Goal: Task Accomplishment & Management: Manage account settings

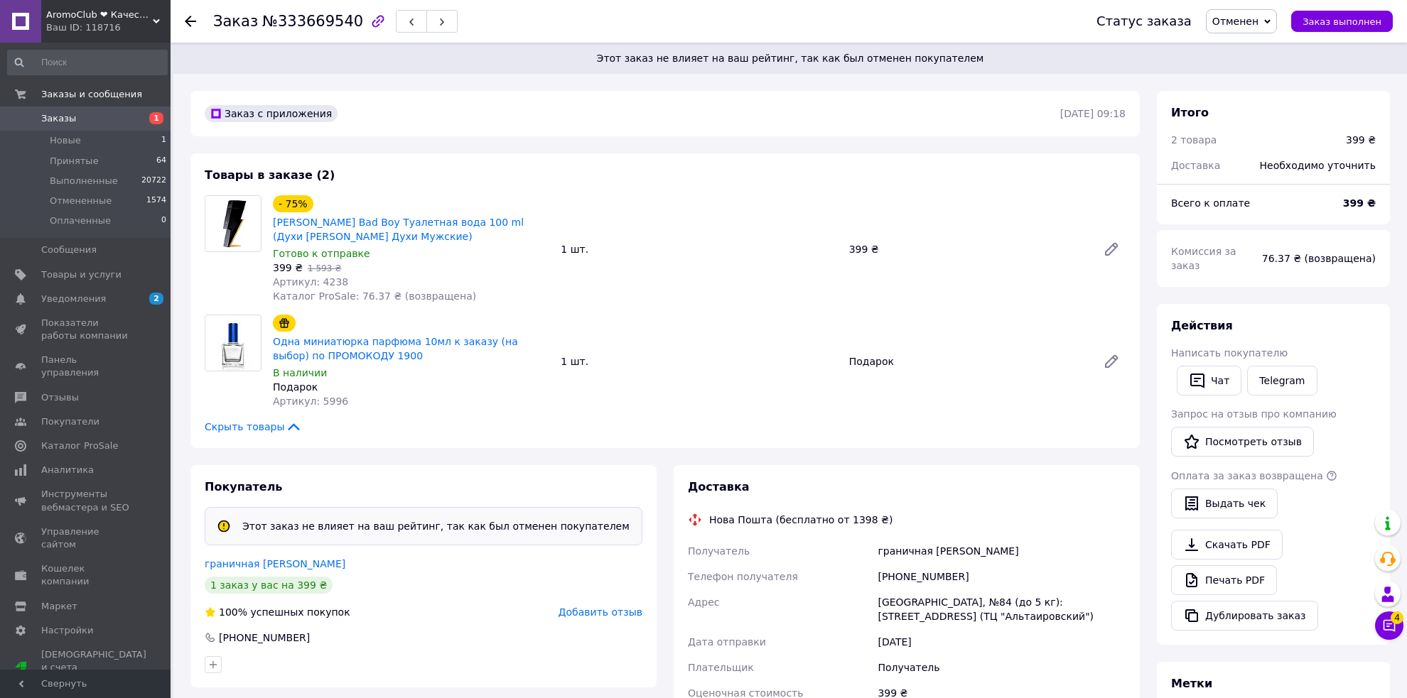
scroll to position [142, 0]
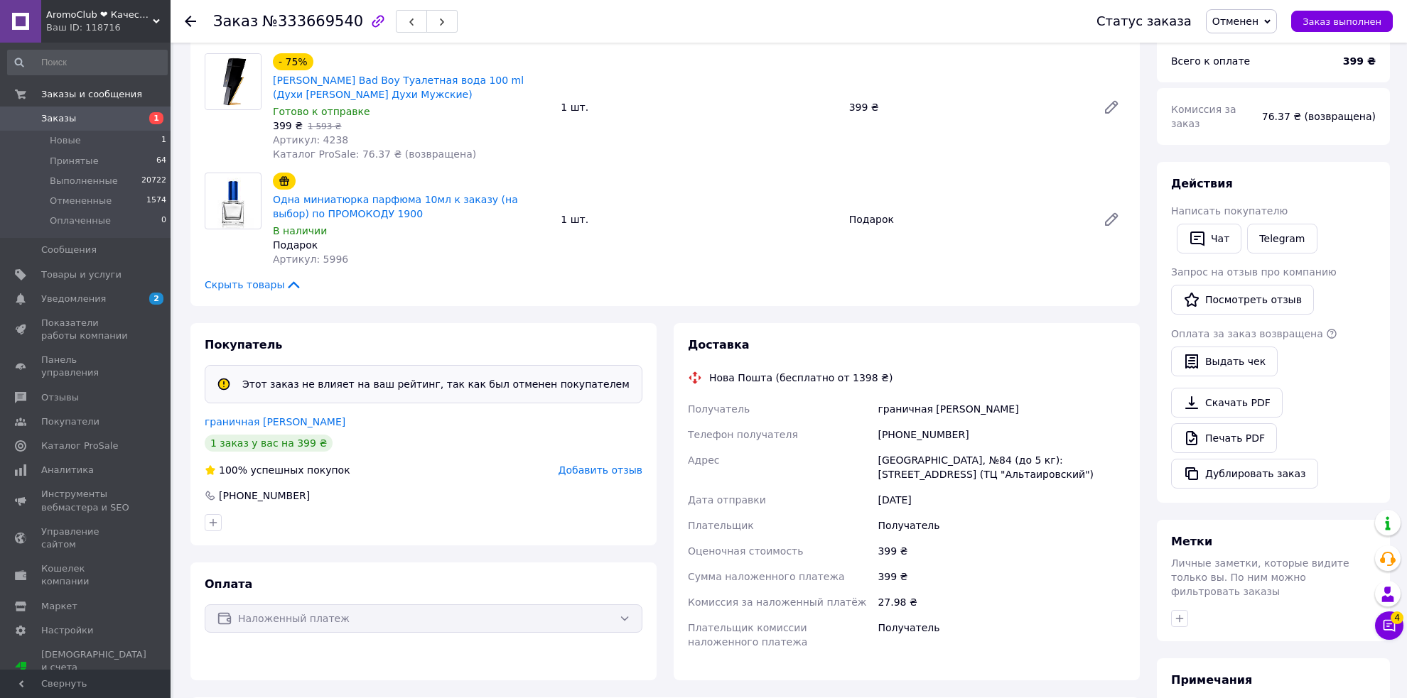
click at [117, 33] on div "Ваш ID: 118716" at bounding box center [108, 27] width 124 height 13
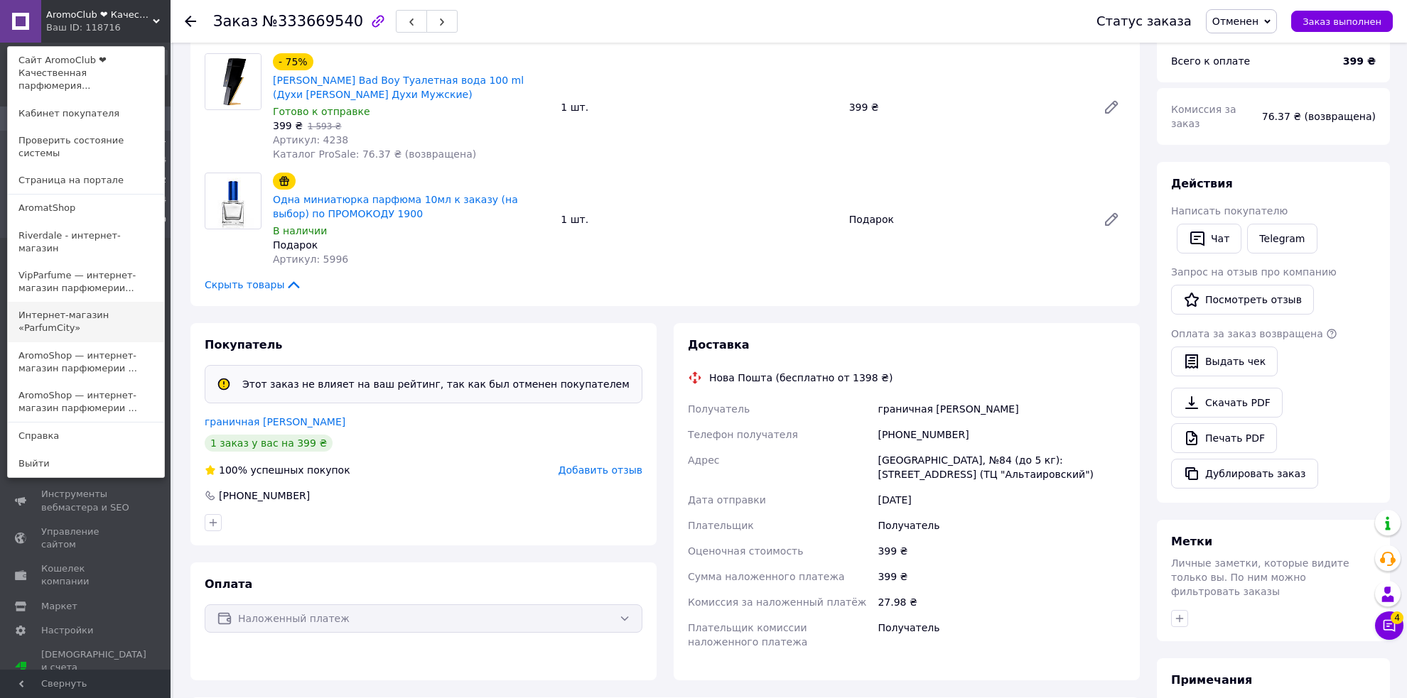
click at [147, 302] on link "Интернет-магазин «ParfumCity»" at bounding box center [86, 322] width 156 height 40
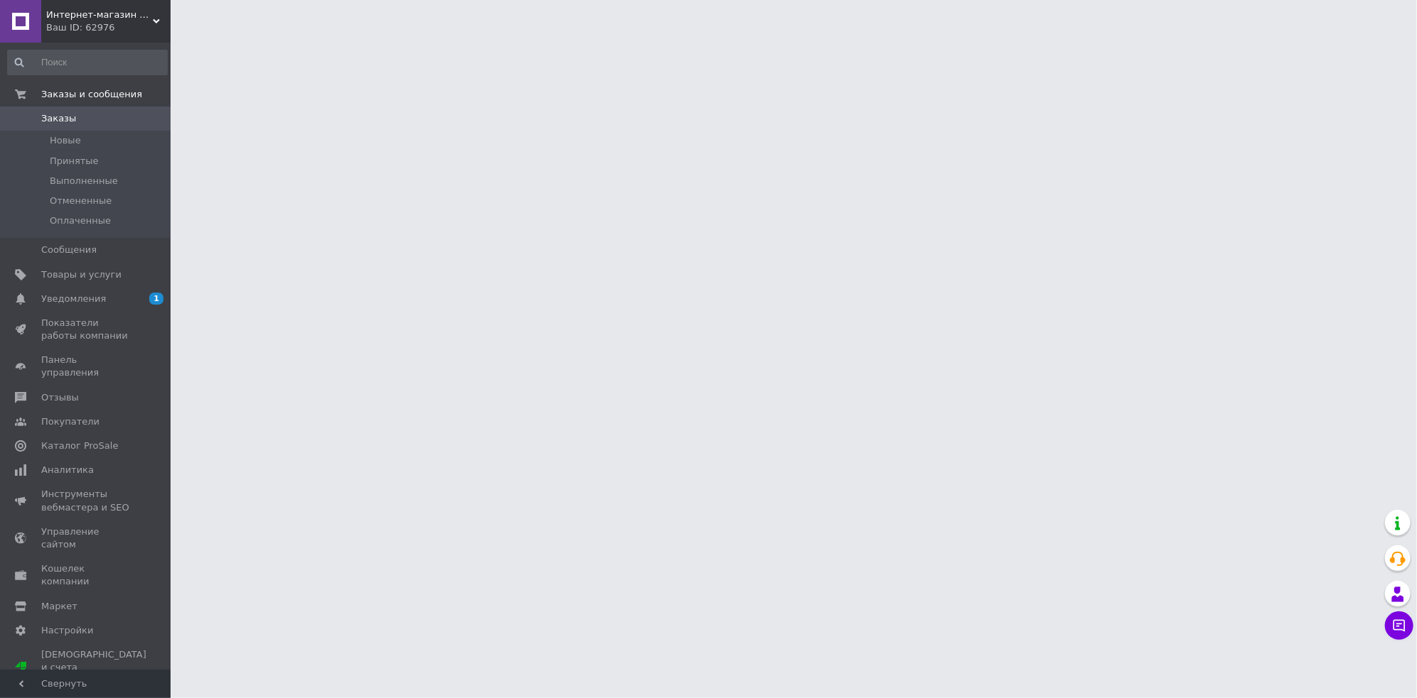
click at [87, 11] on span "Интернет-магазин «ParfumCity»" at bounding box center [99, 15] width 107 height 13
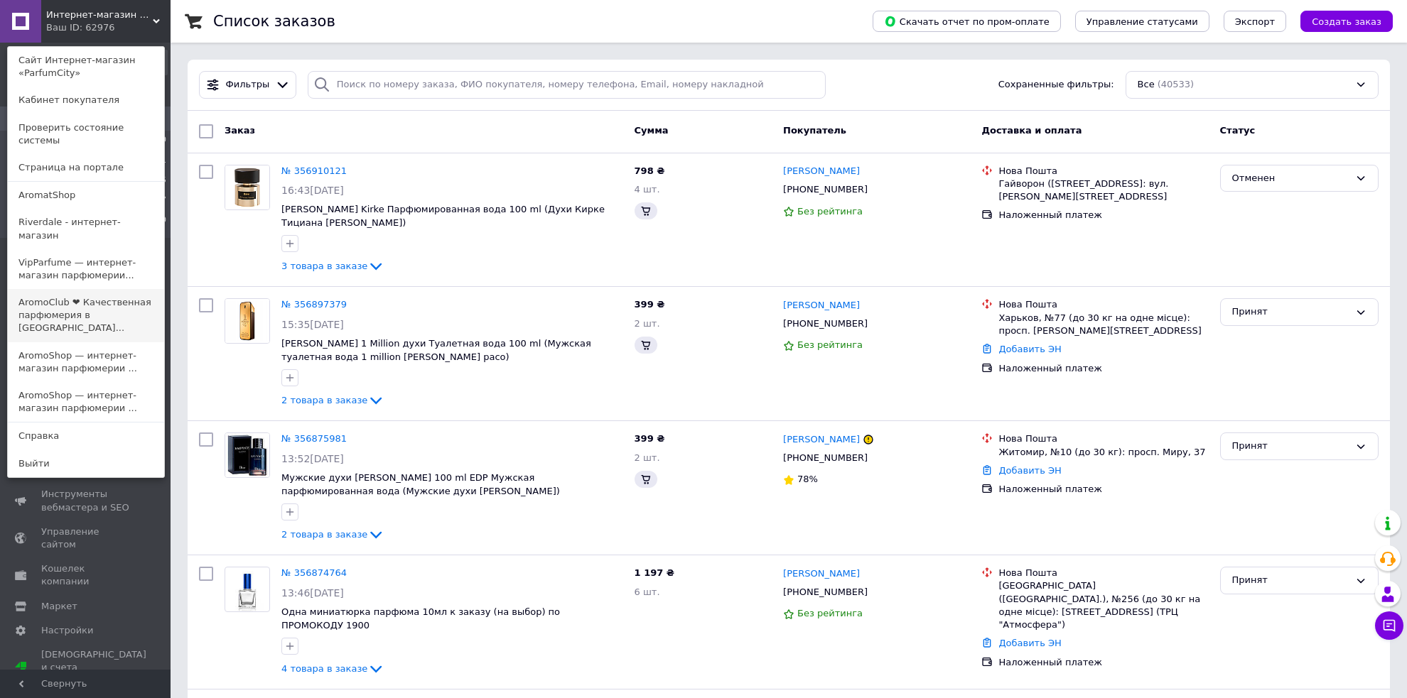
click at [118, 289] on link "AromoClub ❤ Качественная парфюмерия в [GEOGRAPHIC_DATA]..." at bounding box center [86, 315] width 156 height 53
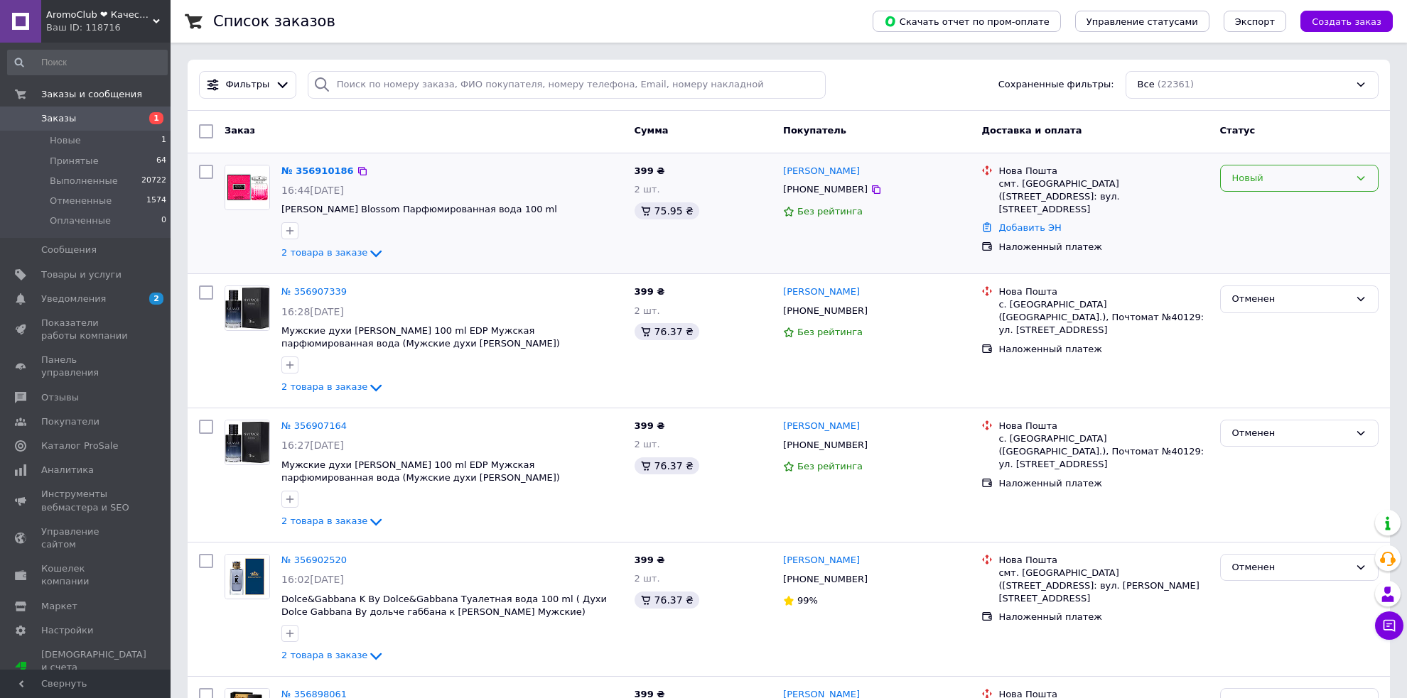
click at [1284, 185] on div "Новый" at bounding box center [1299, 179] width 158 height 28
click at [1279, 204] on li "Принят" at bounding box center [1299, 208] width 157 height 26
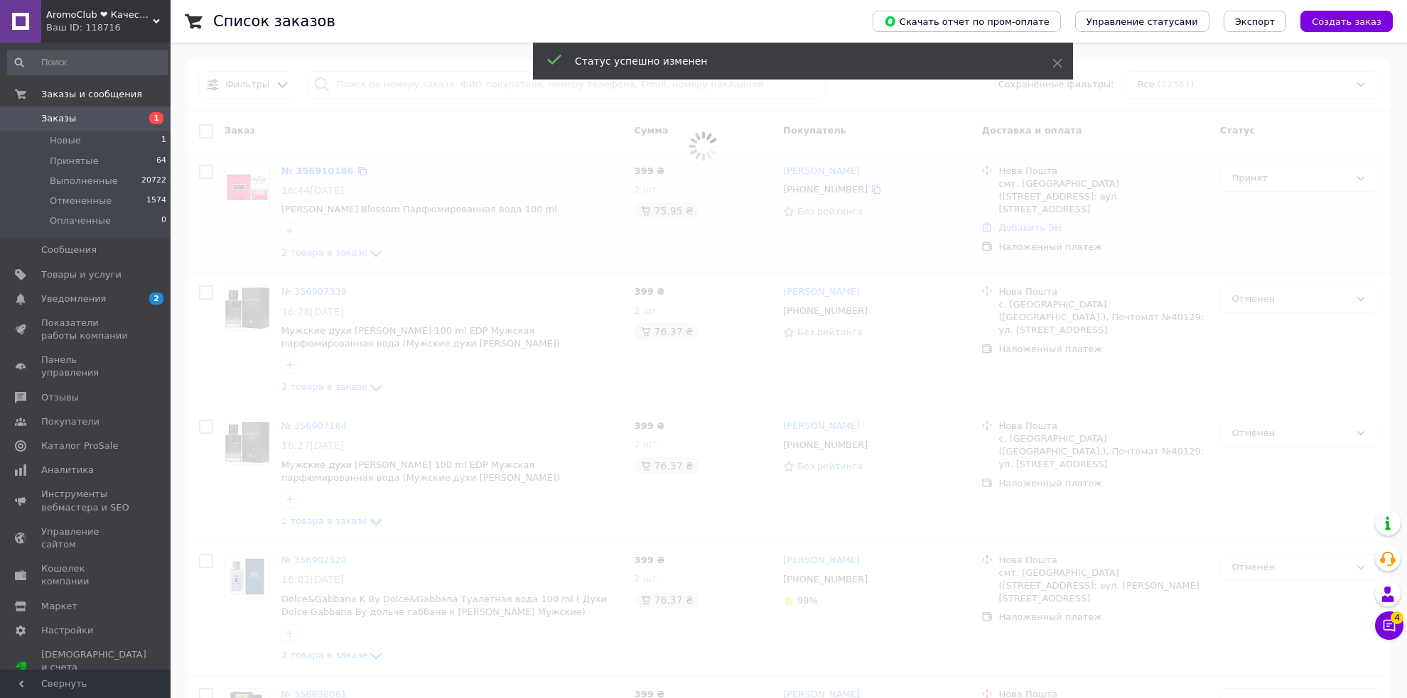
click at [97, 34] on div "Ваш ID: 118716" at bounding box center [108, 27] width 124 height 13
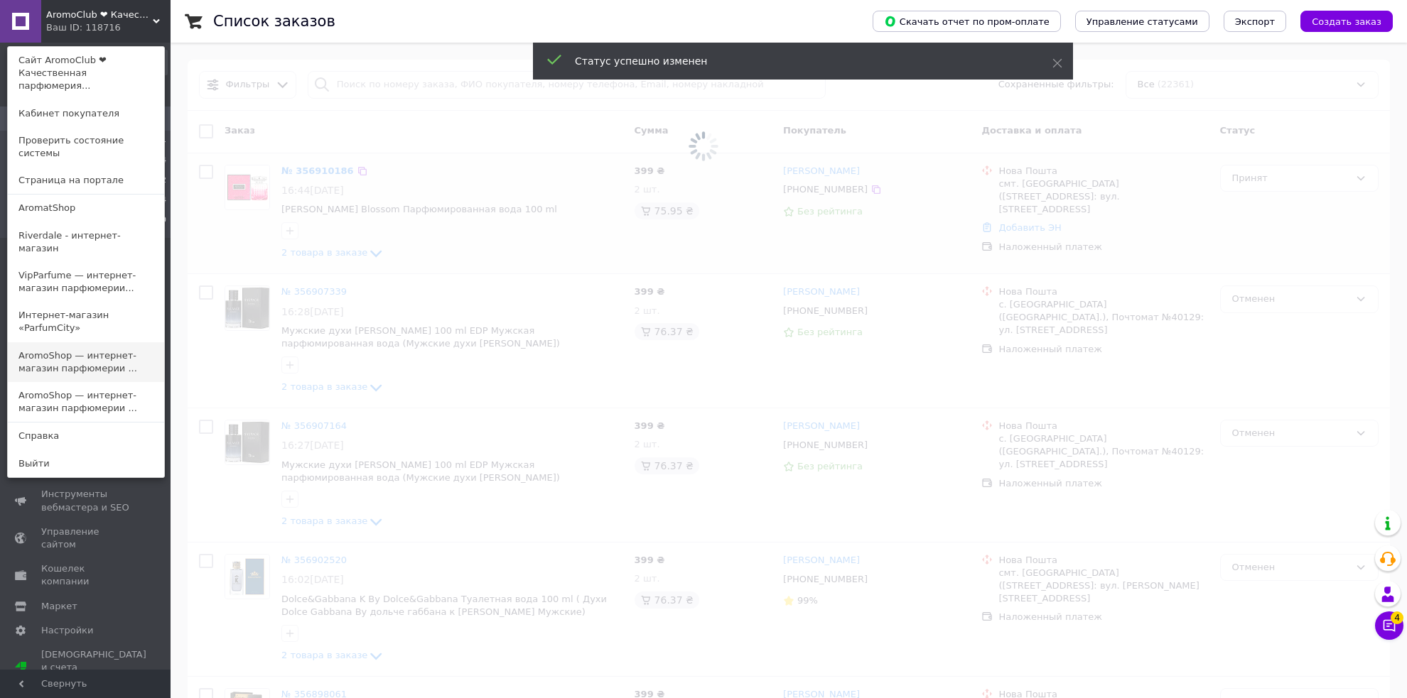
click at [56, 342] on link "AromoShop — интернет-магазин парфюмерии ..." at bounding box center [86, 362] width 156 height 40
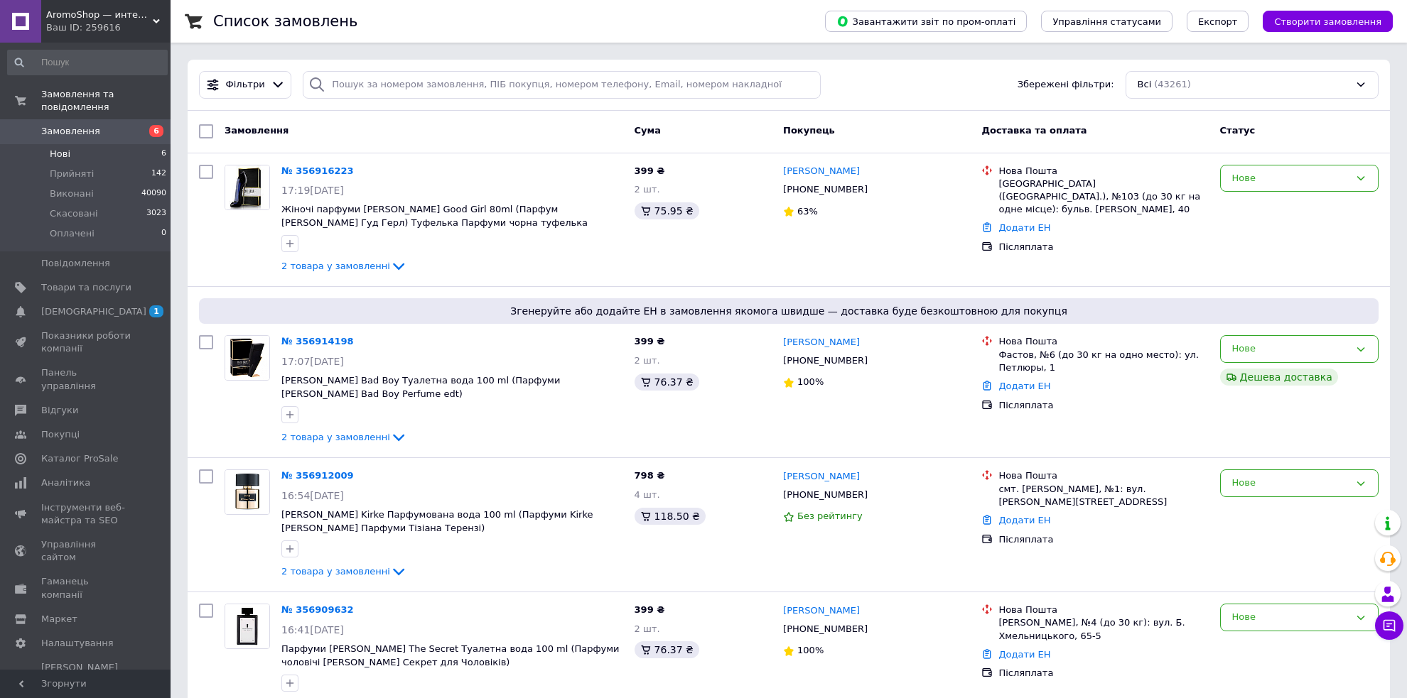
click at [141, 146] on li "Нові 6" at bounding box center [87, 154] width 175 height 20
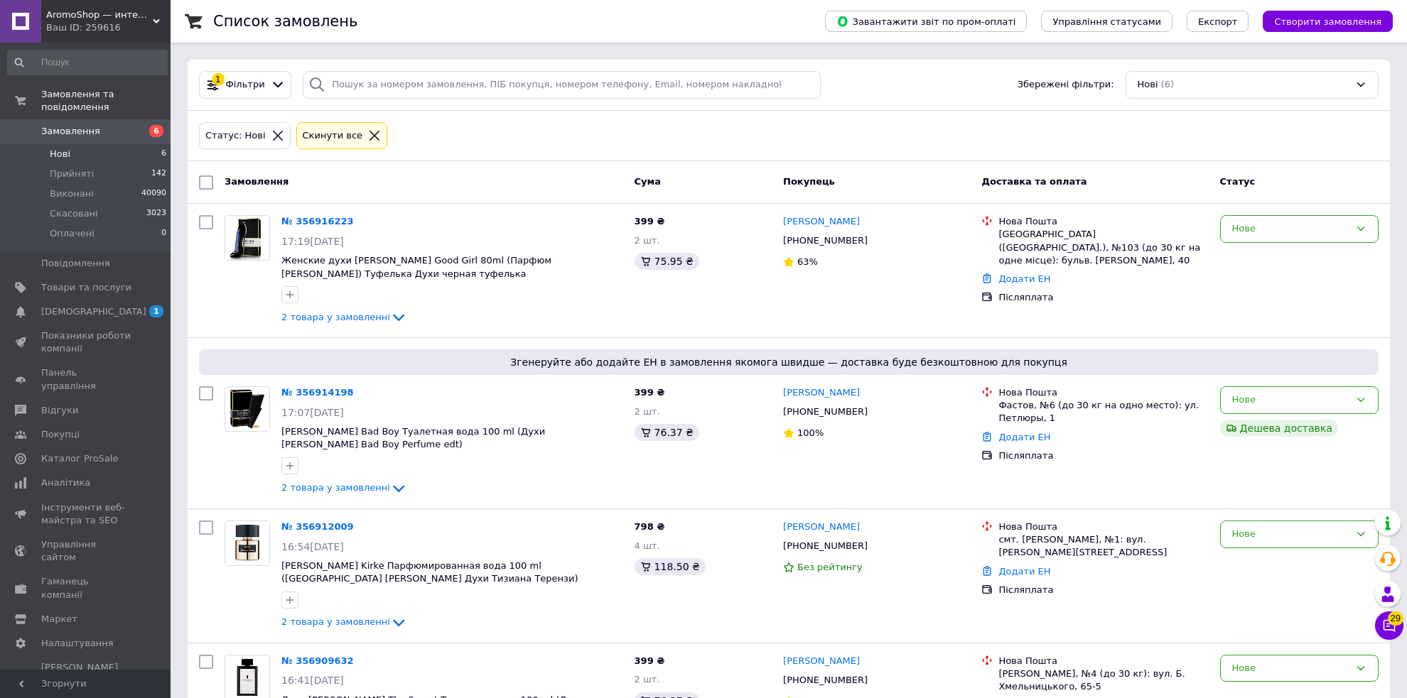
click at [201, 176] on input "checkbox" at bounding box center [206, 182] width 14 height 14
checkbox input "true"
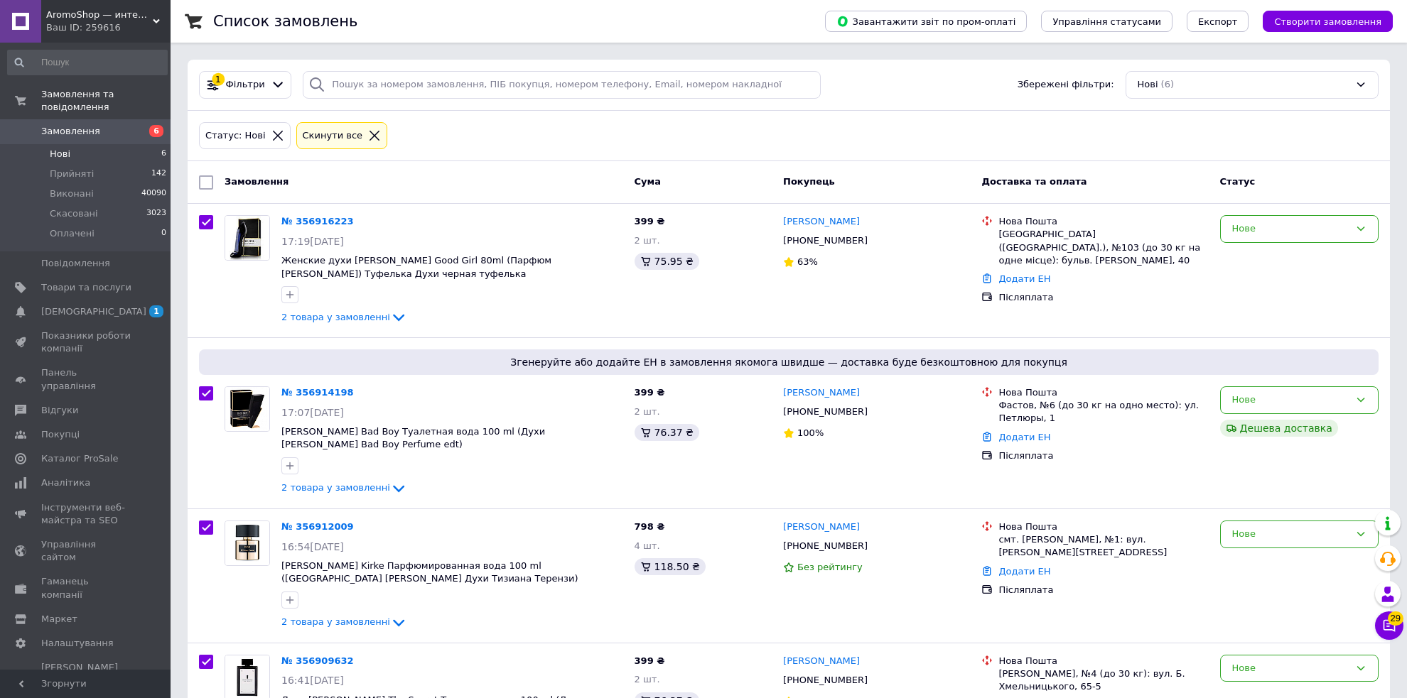
checkbox input "true"
click at [234, 190] on div "Дії для 6 замовлень" at bounding box center [272, 182] width 149 height 23
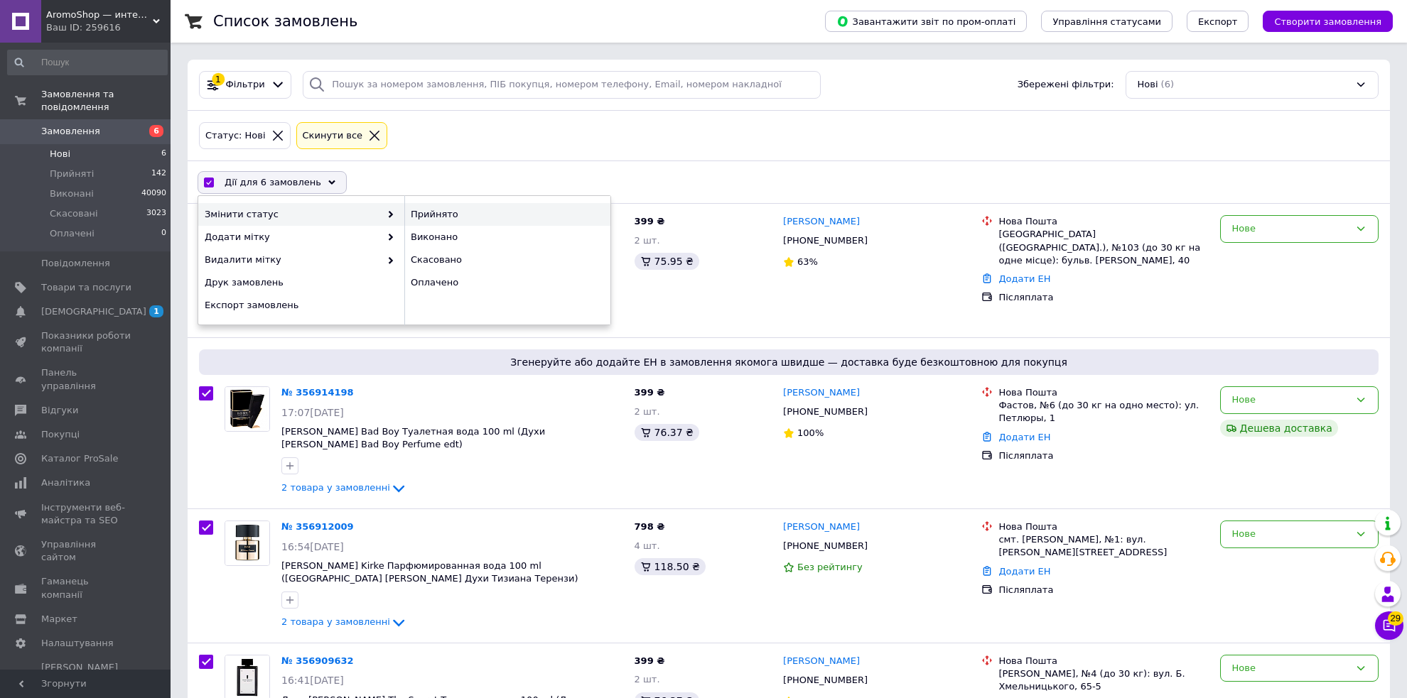
click at [417, 211] on div "Прийнято" at bounding box center [507, 214] width 206 height 23
checkbox input "false"
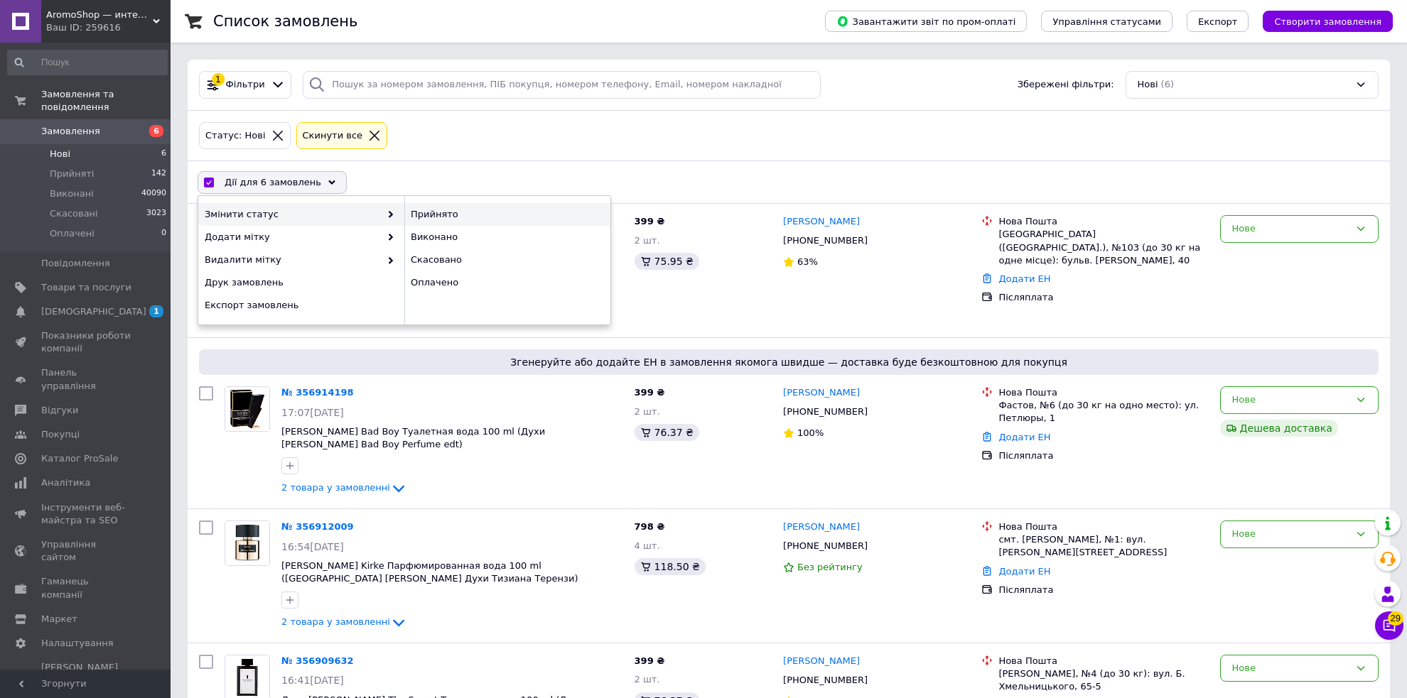
checkbox input "false"
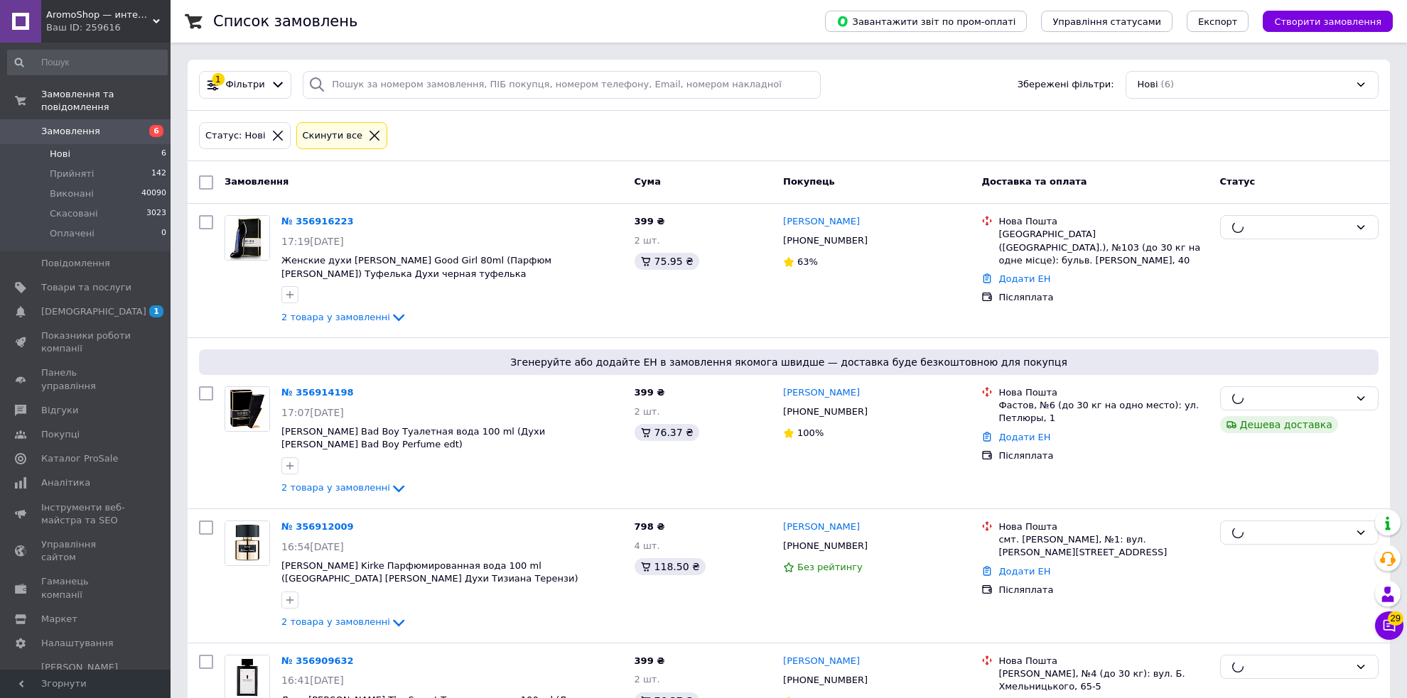
click at [97, 22] on div "Ваш ID: 259616" at bounding box center [108, 27] width 124 height 13
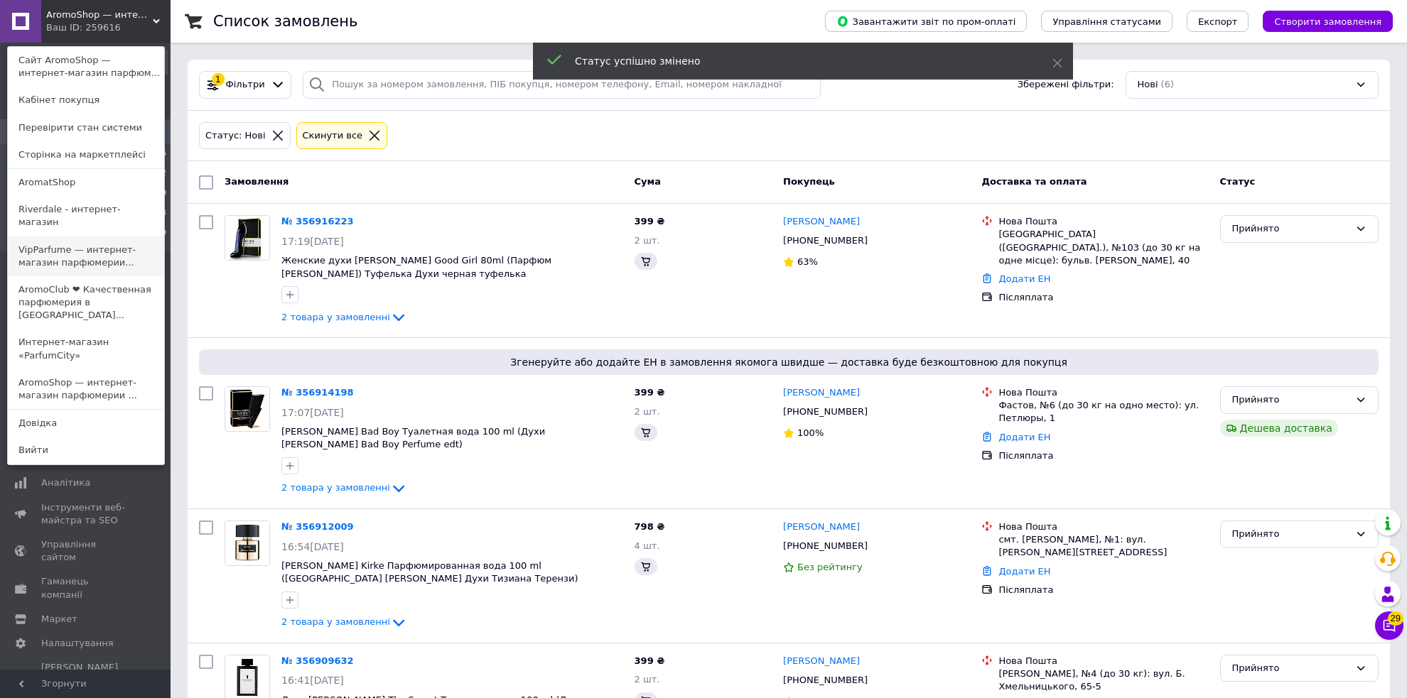
click at [67, 254] on link "VipParfume — интернет-магазин парфюмерии..." at bounding box center [86, 257] width 156 height 40
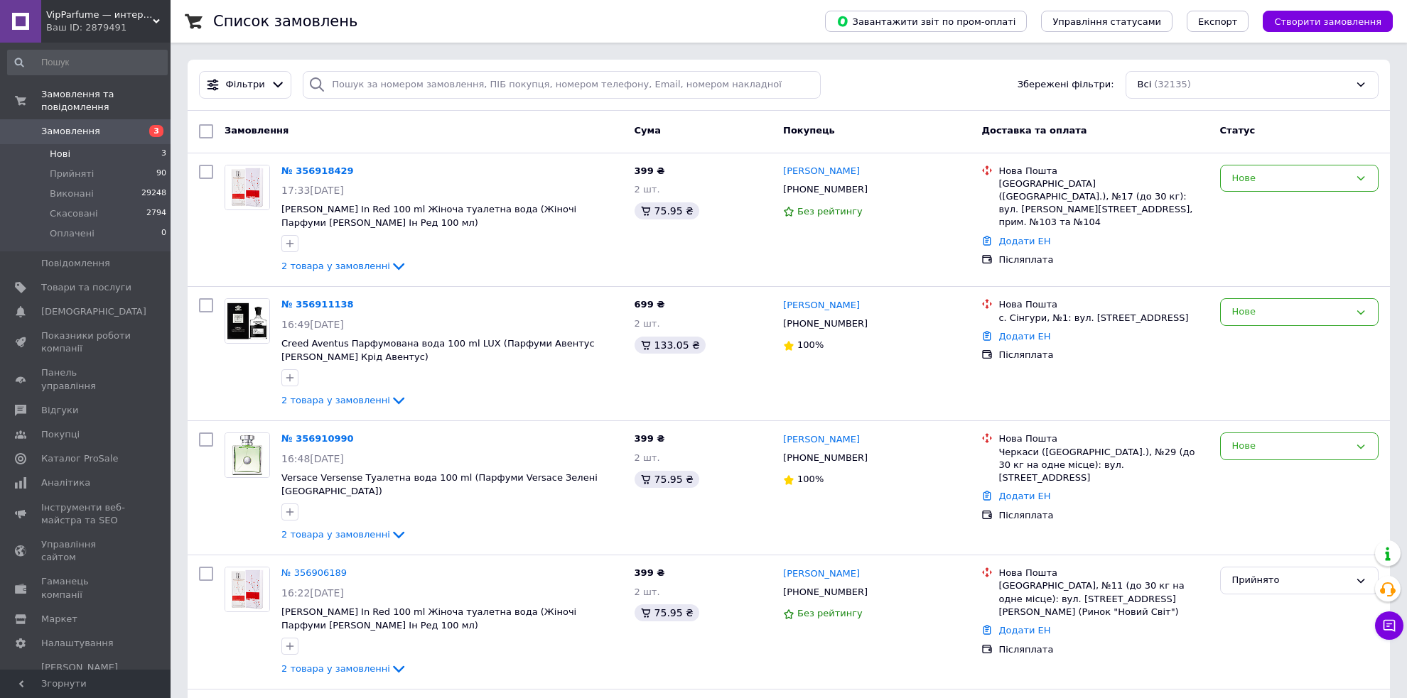
click at [103, 144] on li "Нові 3" at bounding box center [87, 154] width 175 height 20
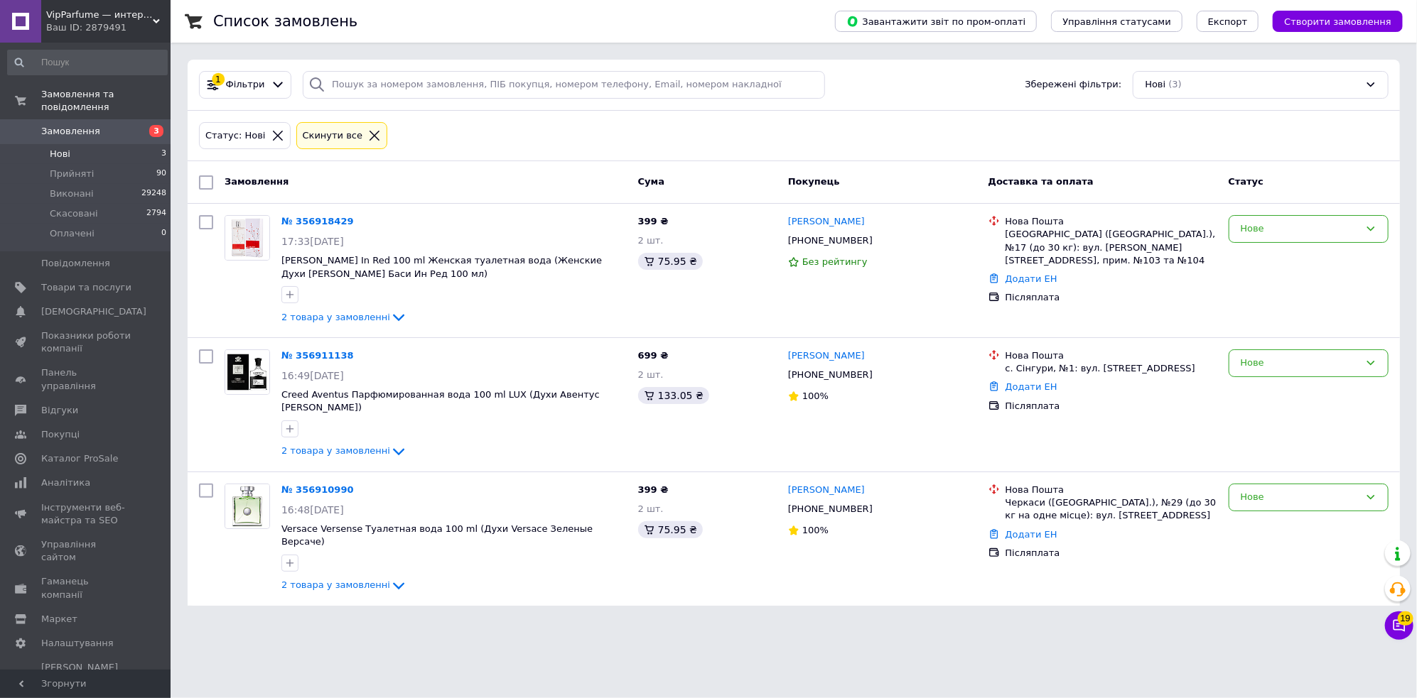
click at [206, 177] on input "checkbox" at bounding box center [206, 182] width 14 height 14
checkbox input "true"
click at [243, 188] on div "Дії для 3 замовлень" at bounding box center [272, 182] width 149 height 23
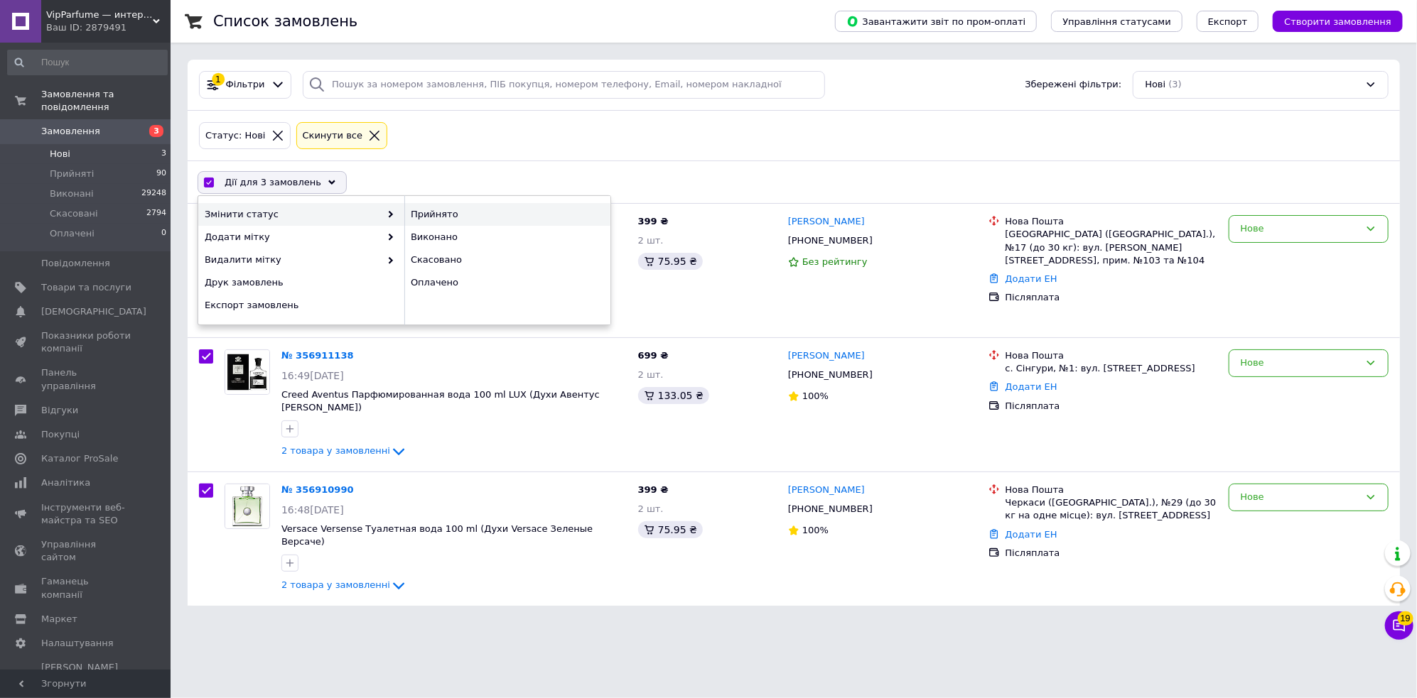
click at [431, 210] on div "Прийнято" at bounding box center [507, 214] width 206 height 23
checkbox input "false"
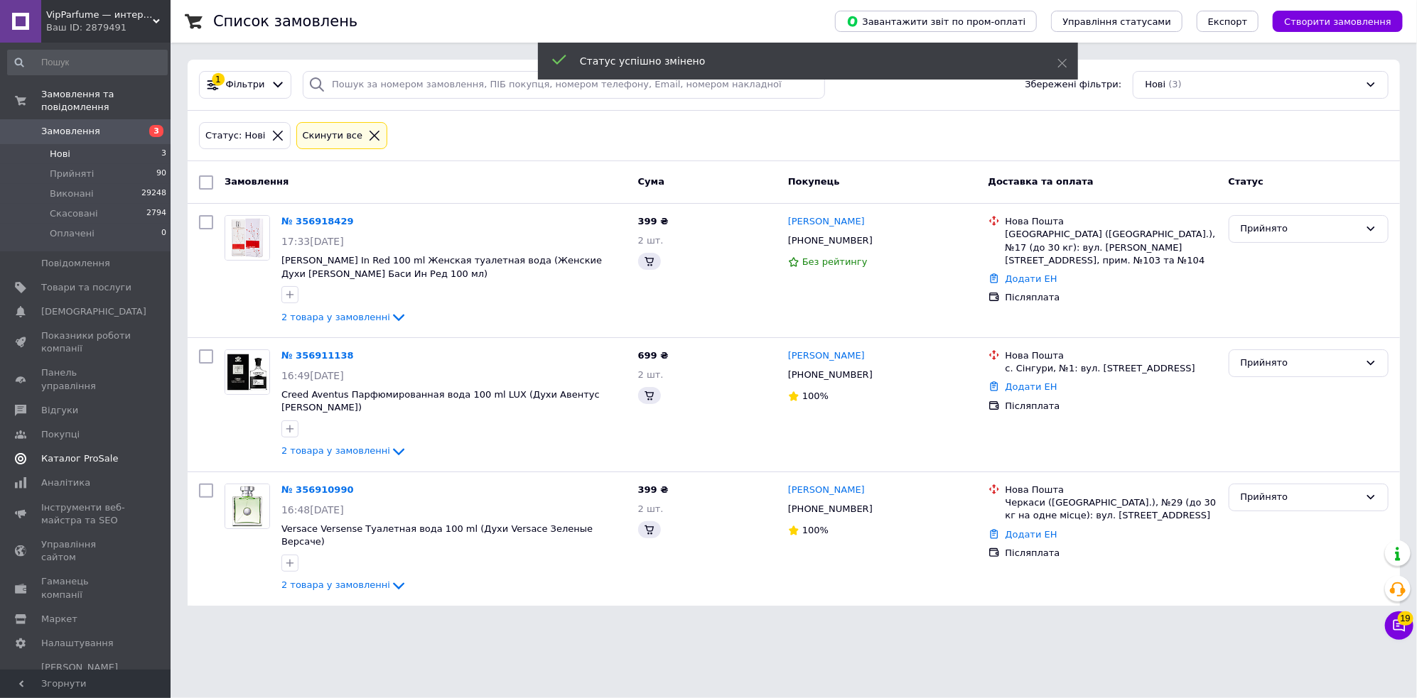
click at [119, 453] on span "Каталог ProSale" at bounding box center [86, 459] width 90 height 13
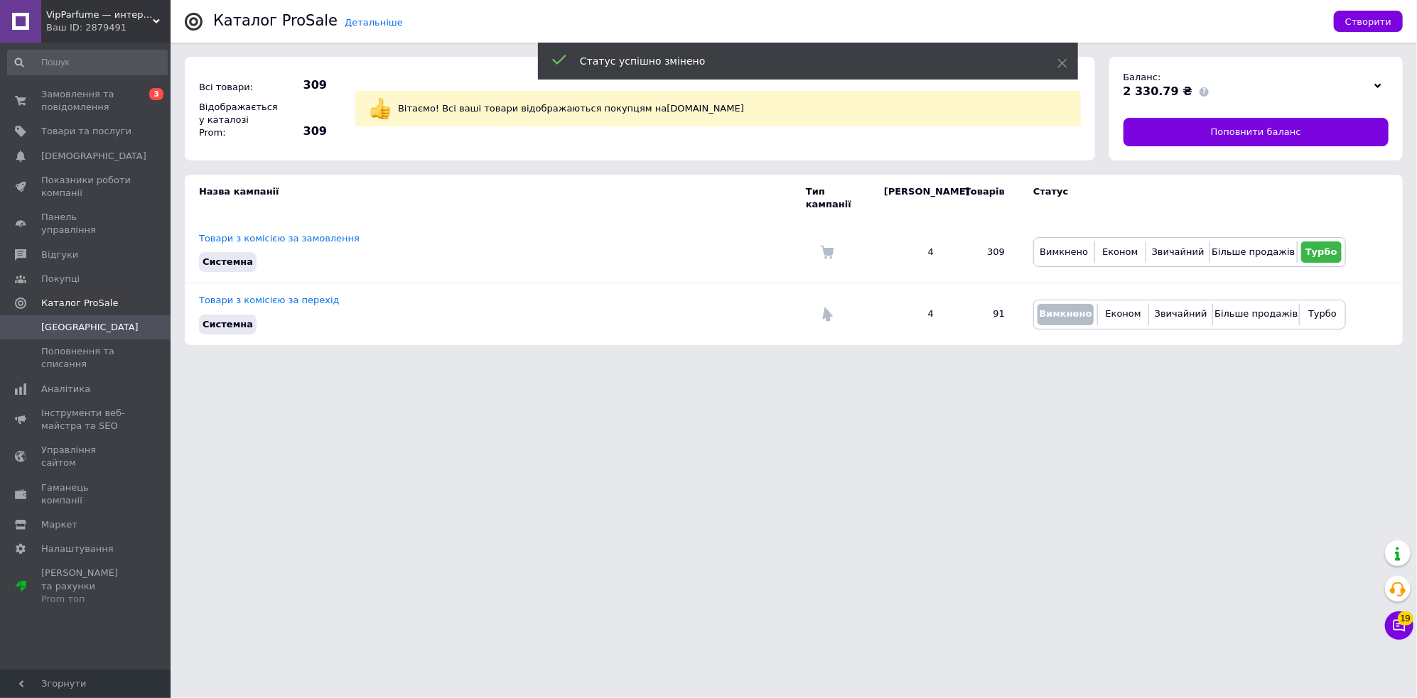
click at [134, 25] on div "Ваш ID: 2879491" at bounding box center [108, 27] width 124 height 13
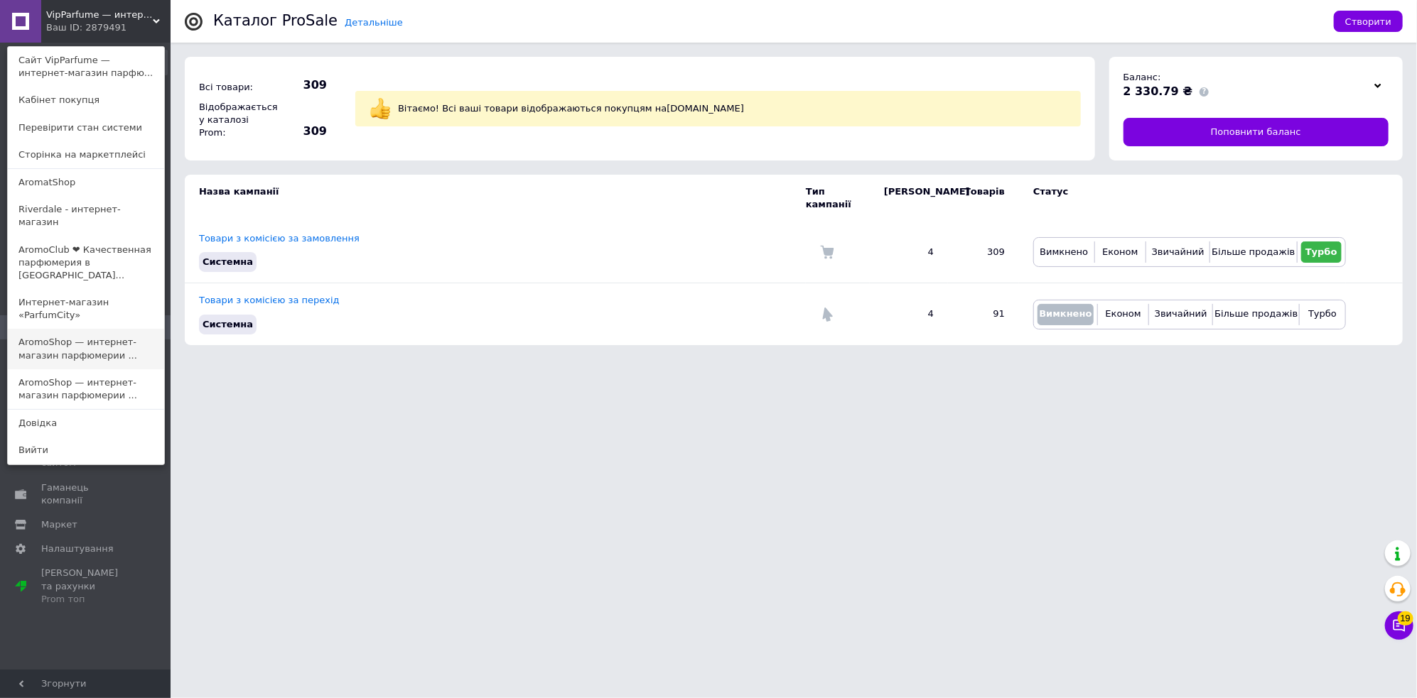
click at [110, 329] on link "AromoShop — интернет-магазин парфюмерии ..." at bounding box center [86, 349] width 156 height 40
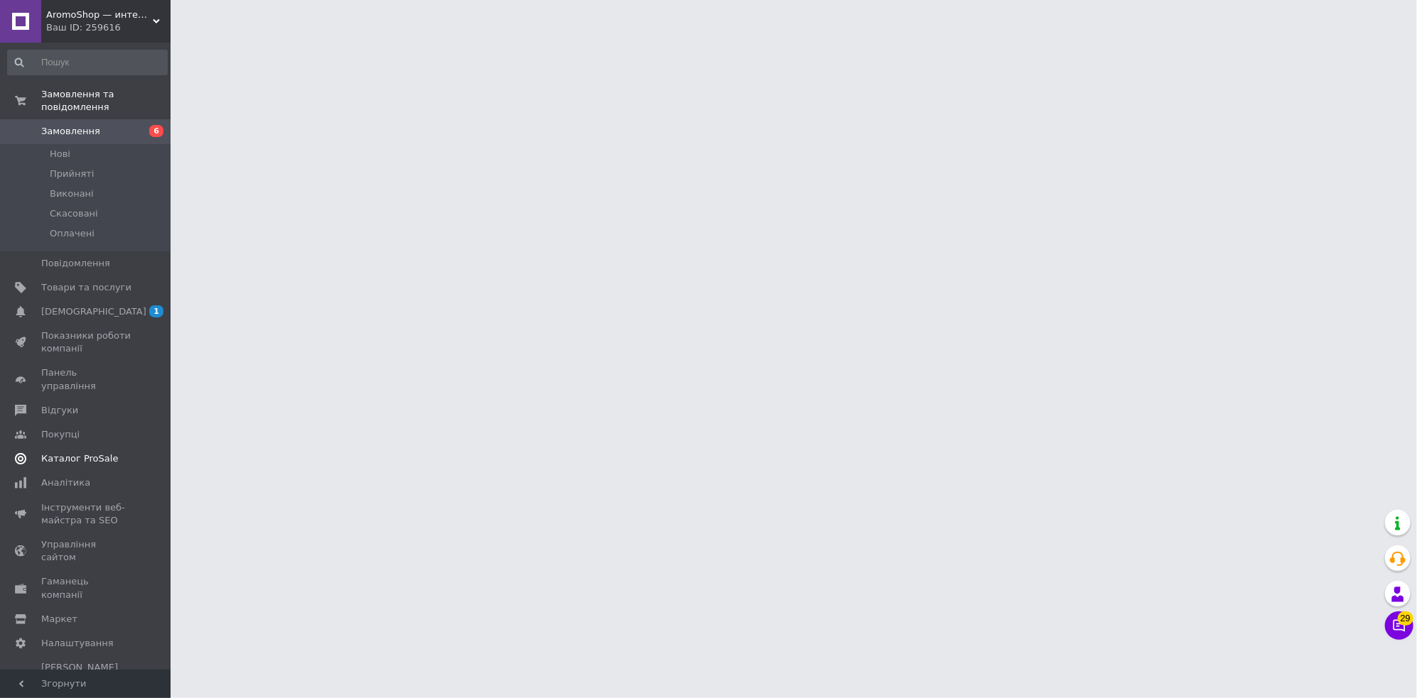
click at [107, 453] on span "Каталог ProSale" at bounding box center [86, 459] width 90 height 13
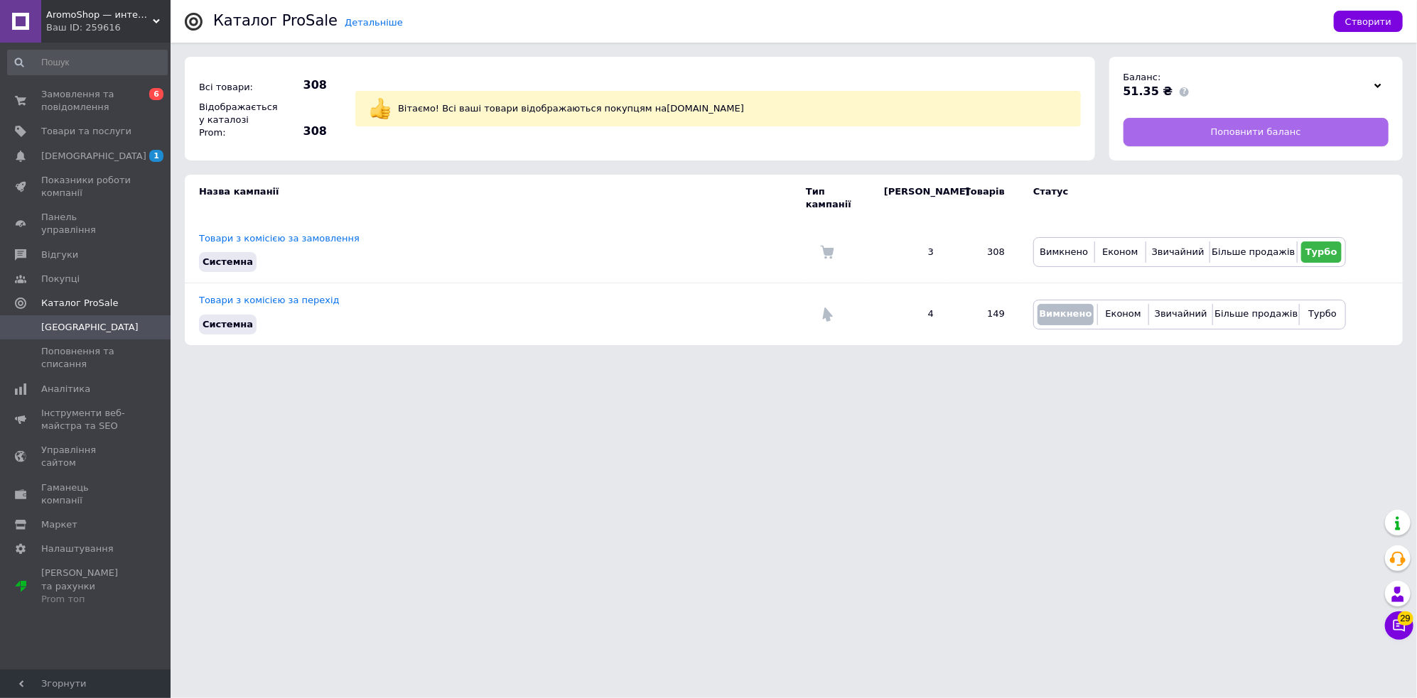
click at [1261, 126] on span "Поповнити баланс" at bounding box center [1256, 132] width 90 height 13
